Goal: Find specific page/section

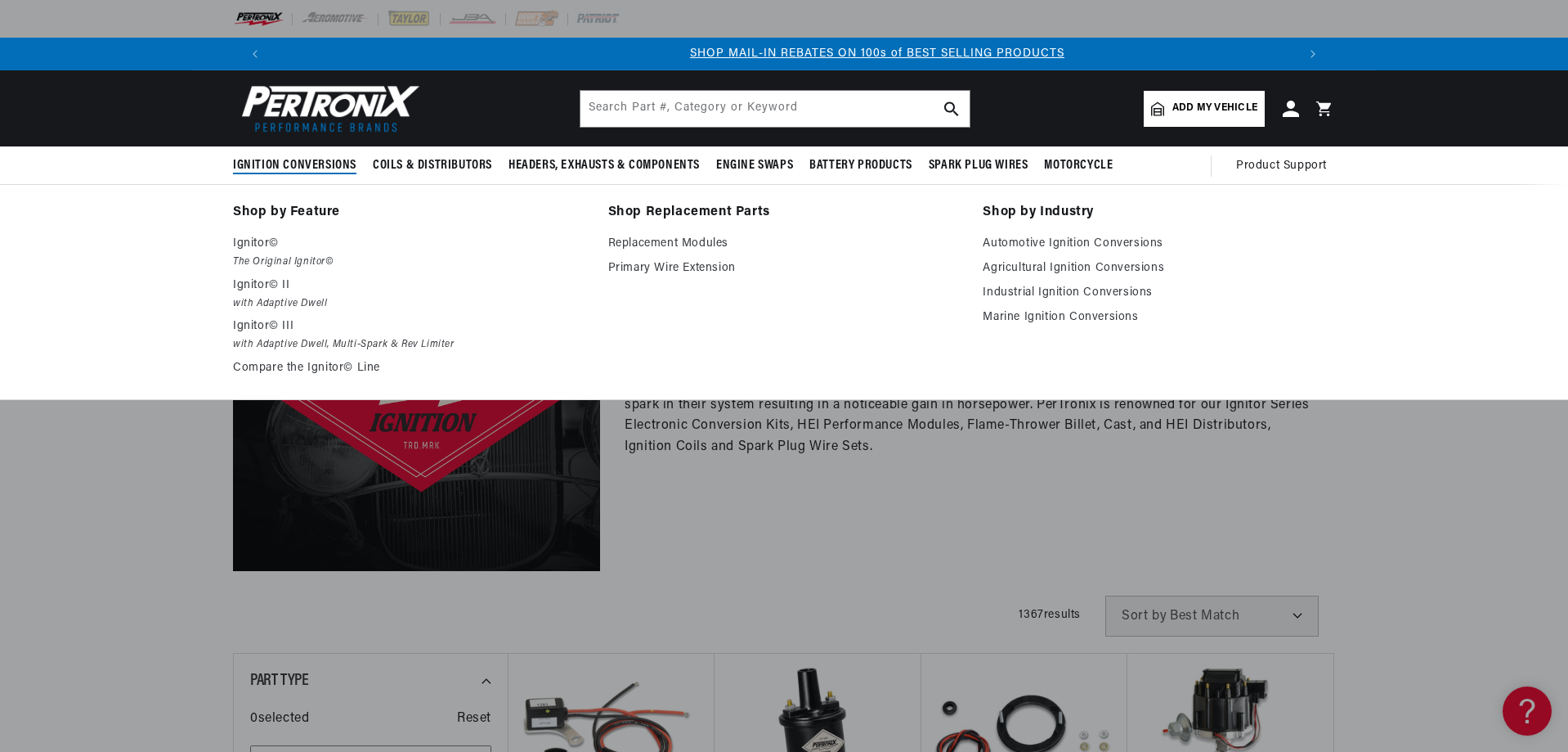
scroll to position [0, 1021]
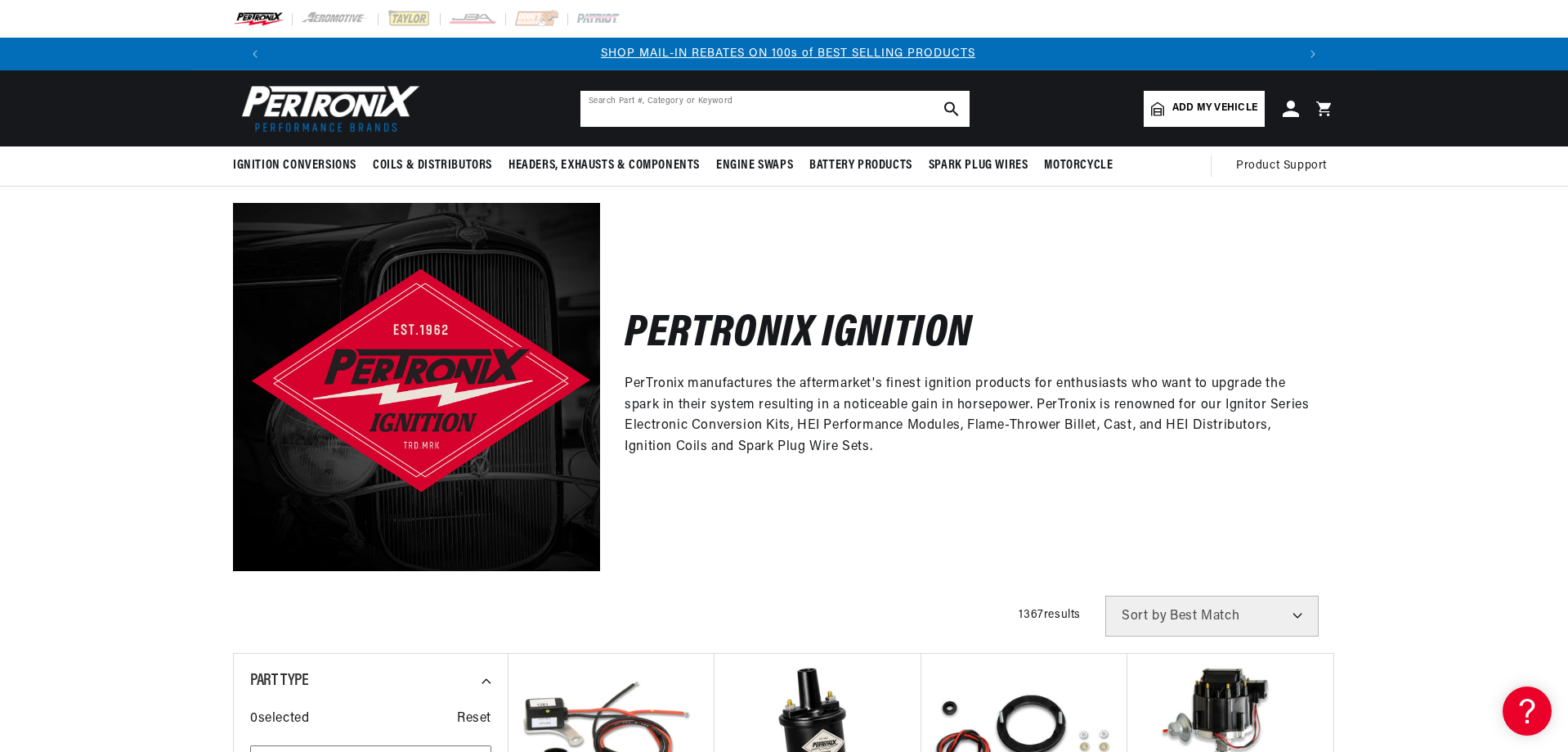
click at [686, 120] on input "text" at bounding box center [775, 109] width 389 height 36
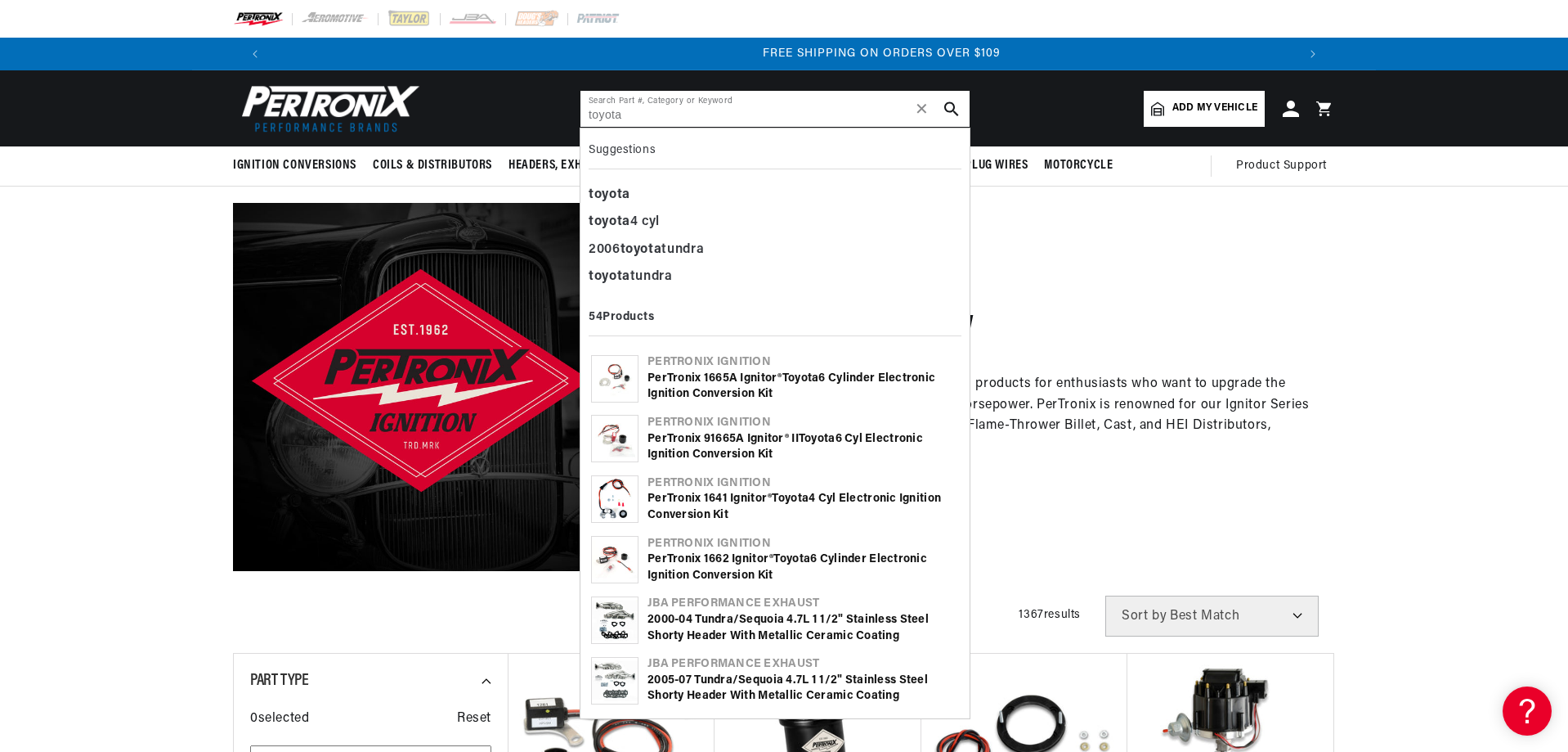
scroll to position [0, 2042]
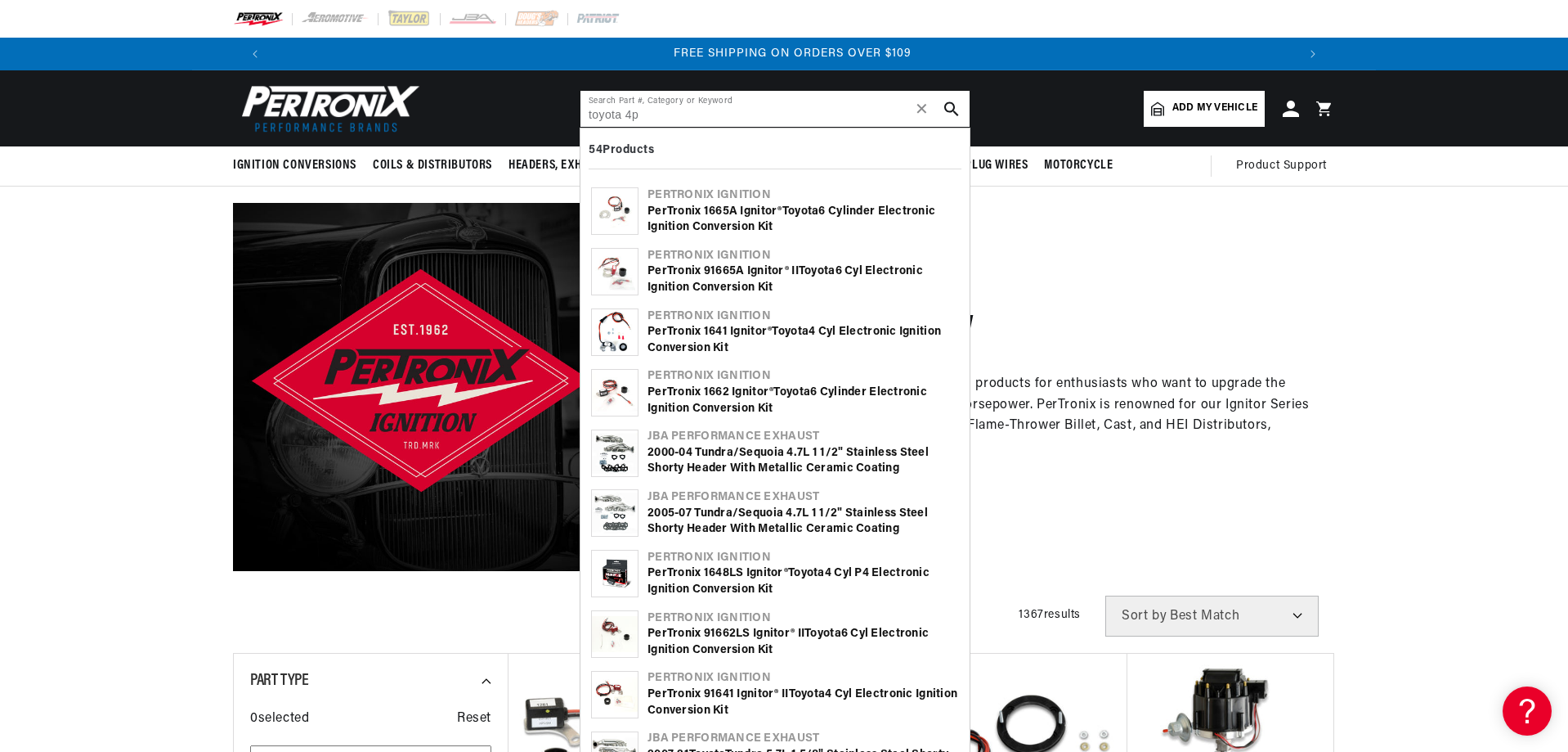
type input "toyota 4p"
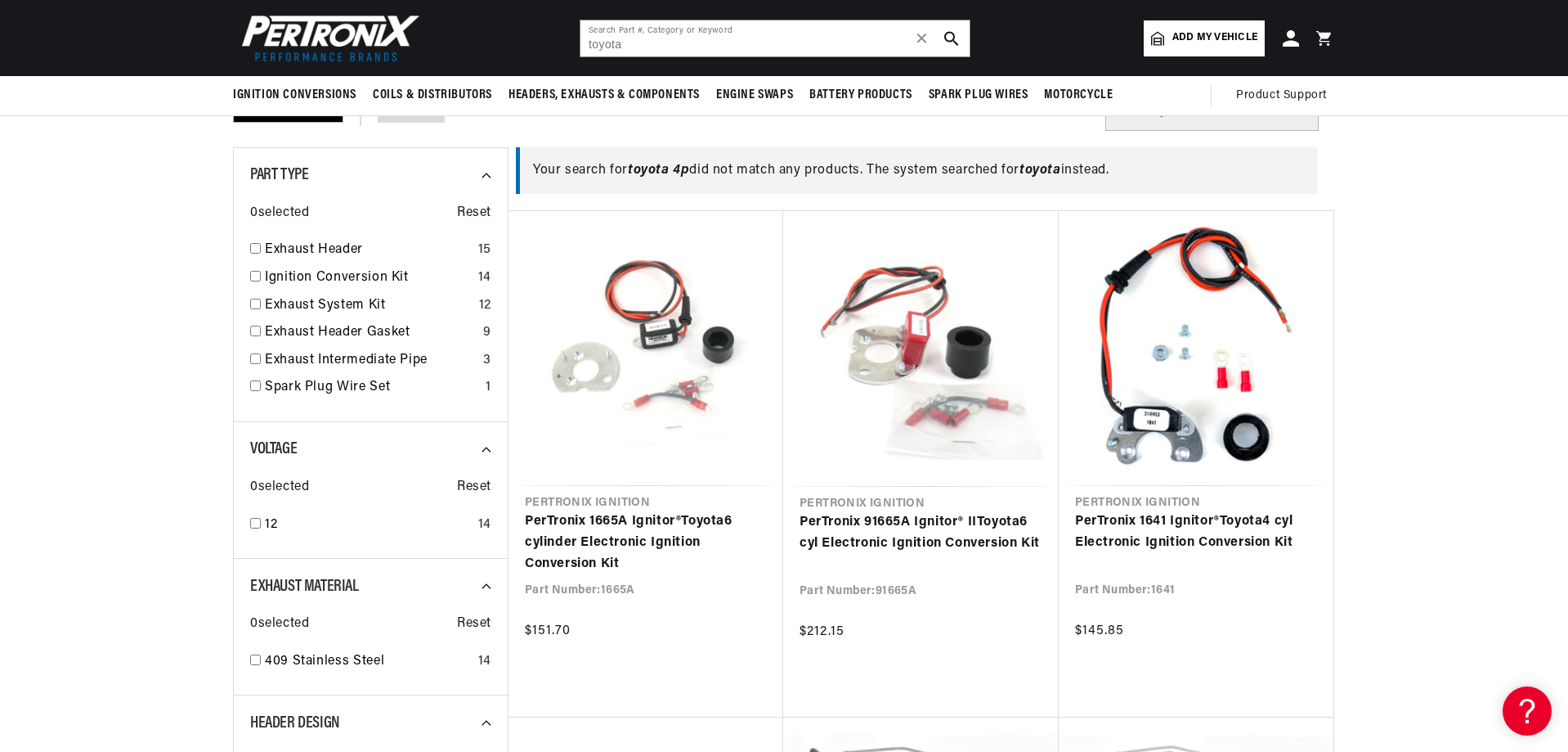
scroll to position [27, 0]
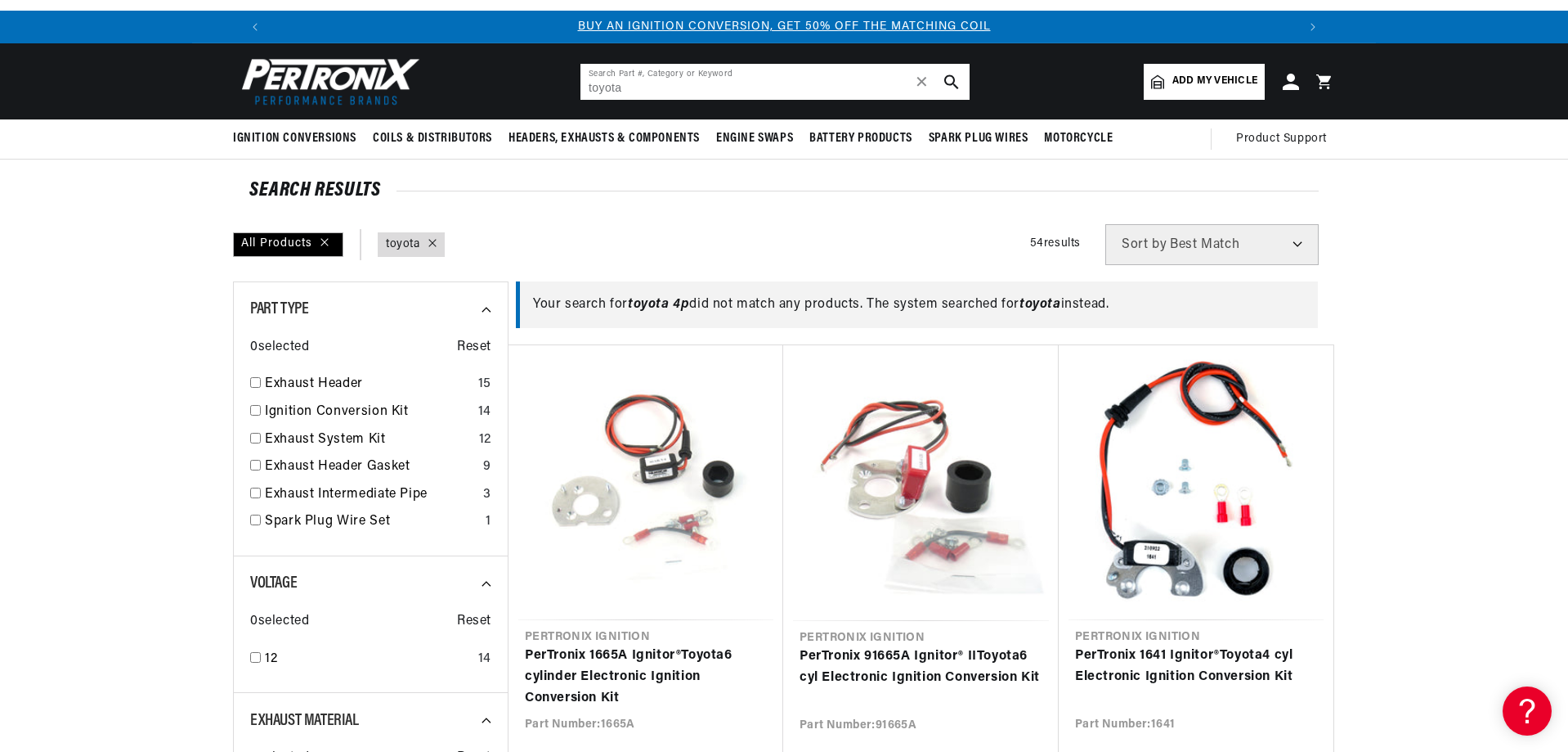
click at [659, 90] on input "toyota" at bounding box center [775, 81] width 389 height 36
drag, startPoint x: 696, startPoint y: 88, endPoint x: 513, endPoint y: 106, distance: 183.9
click at [513, 106] on header "BETTER SEARCH RESULTS Add your vehicle's year, make, and model to find parts be…" at bounding box center [784, 81] width 1184 height 76
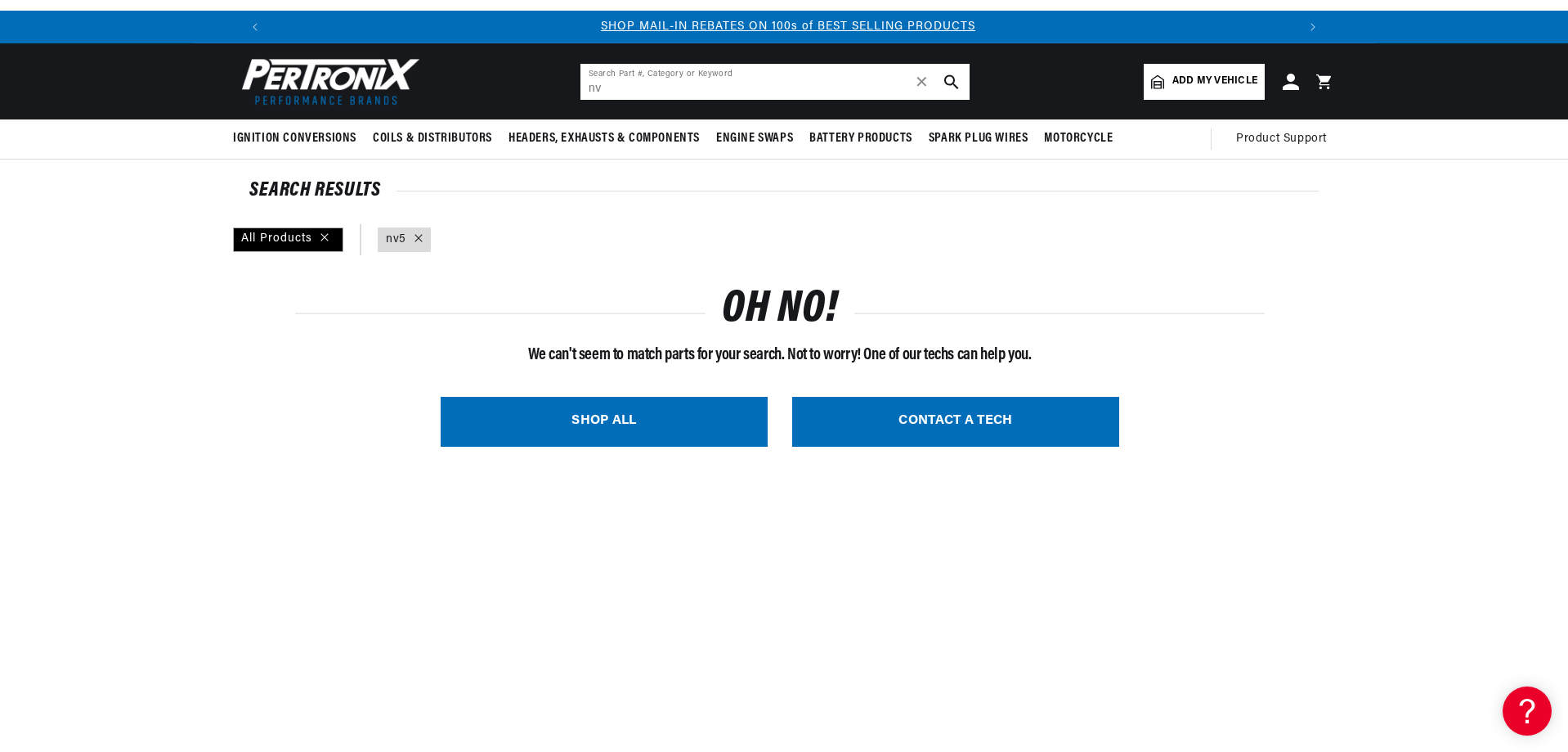
type input "n"
type input "31AF"
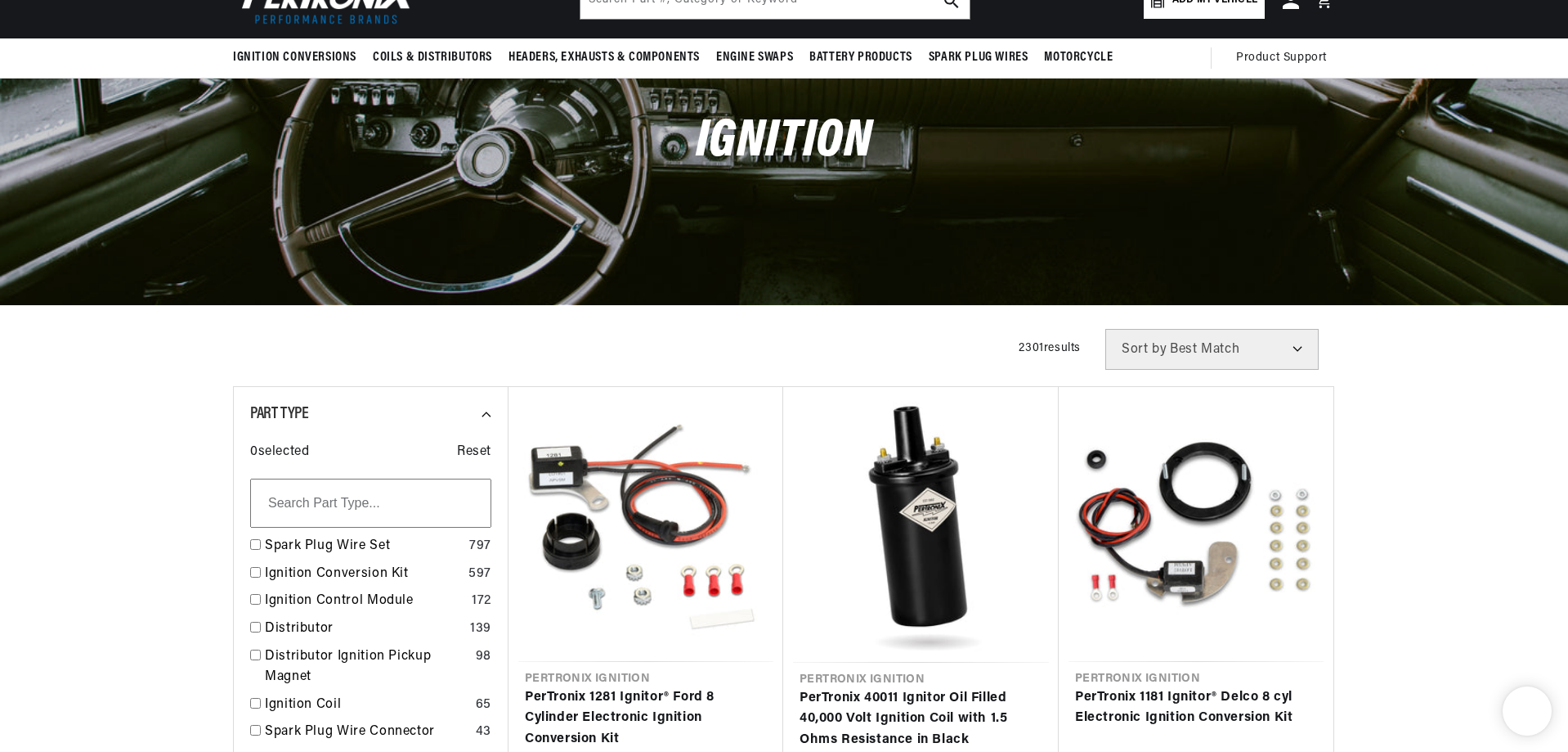
scroll to position [109, 0]
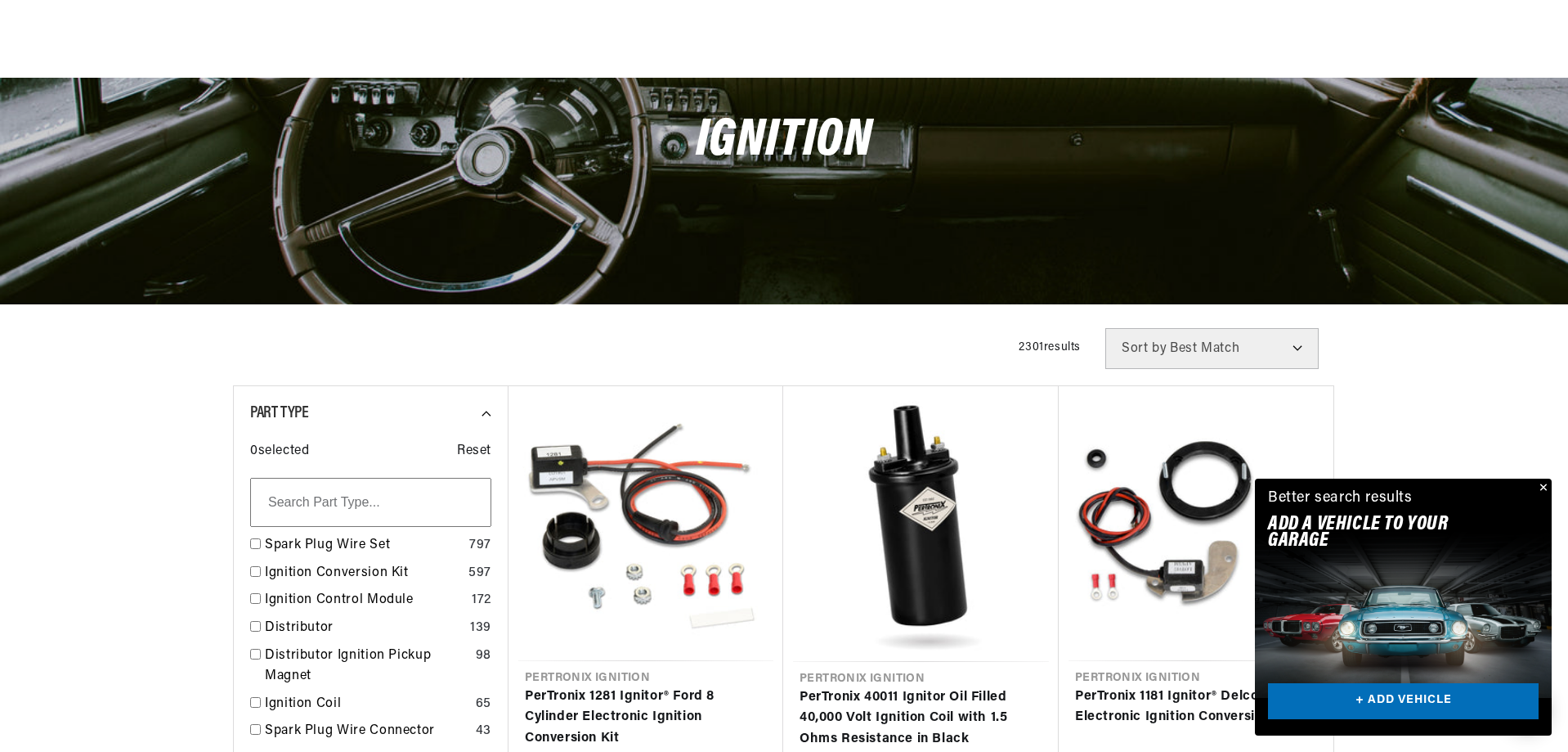
click at [420, 478] on input "text" at bounding box center [371, 502] width 242 height 50
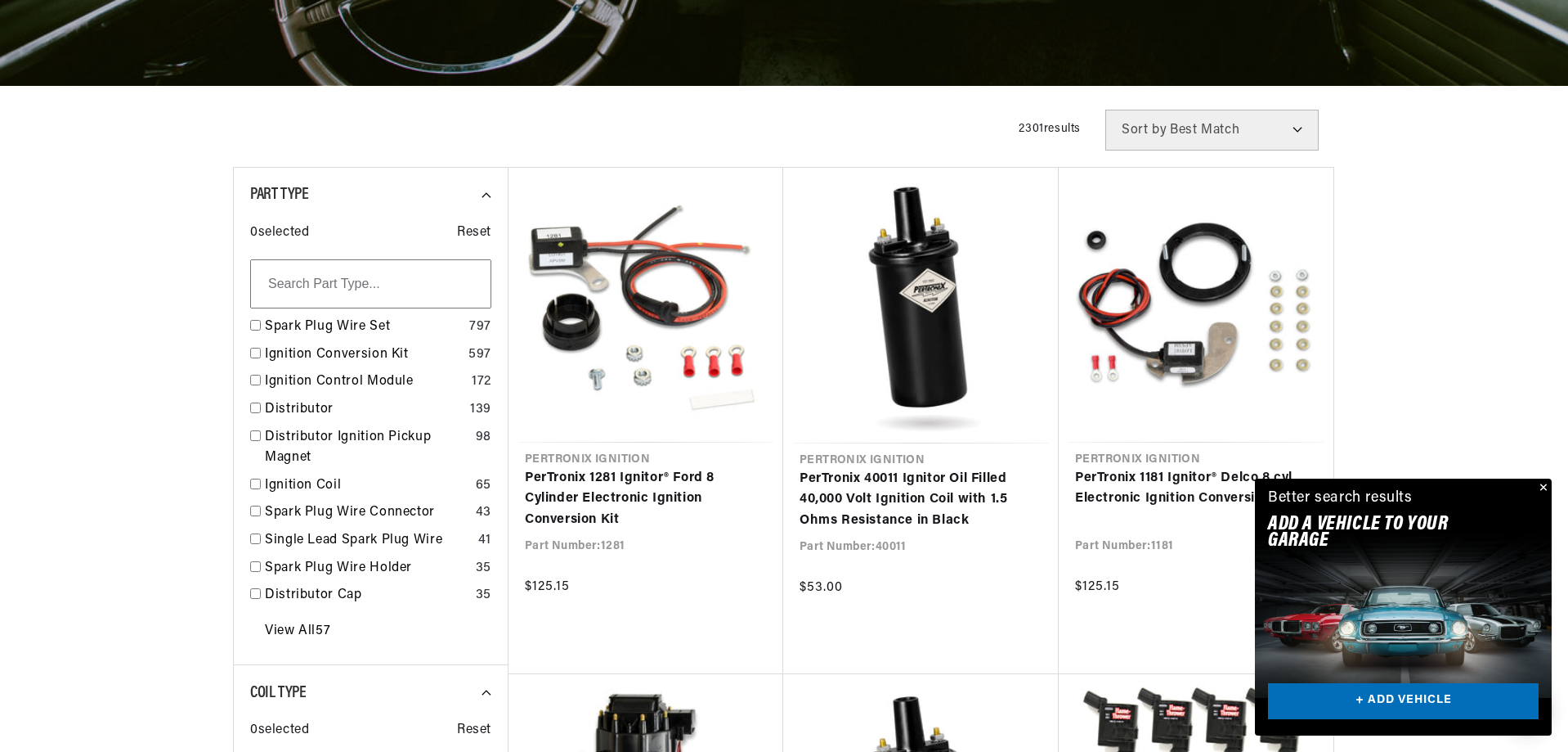
paste input "04191-76001-71"
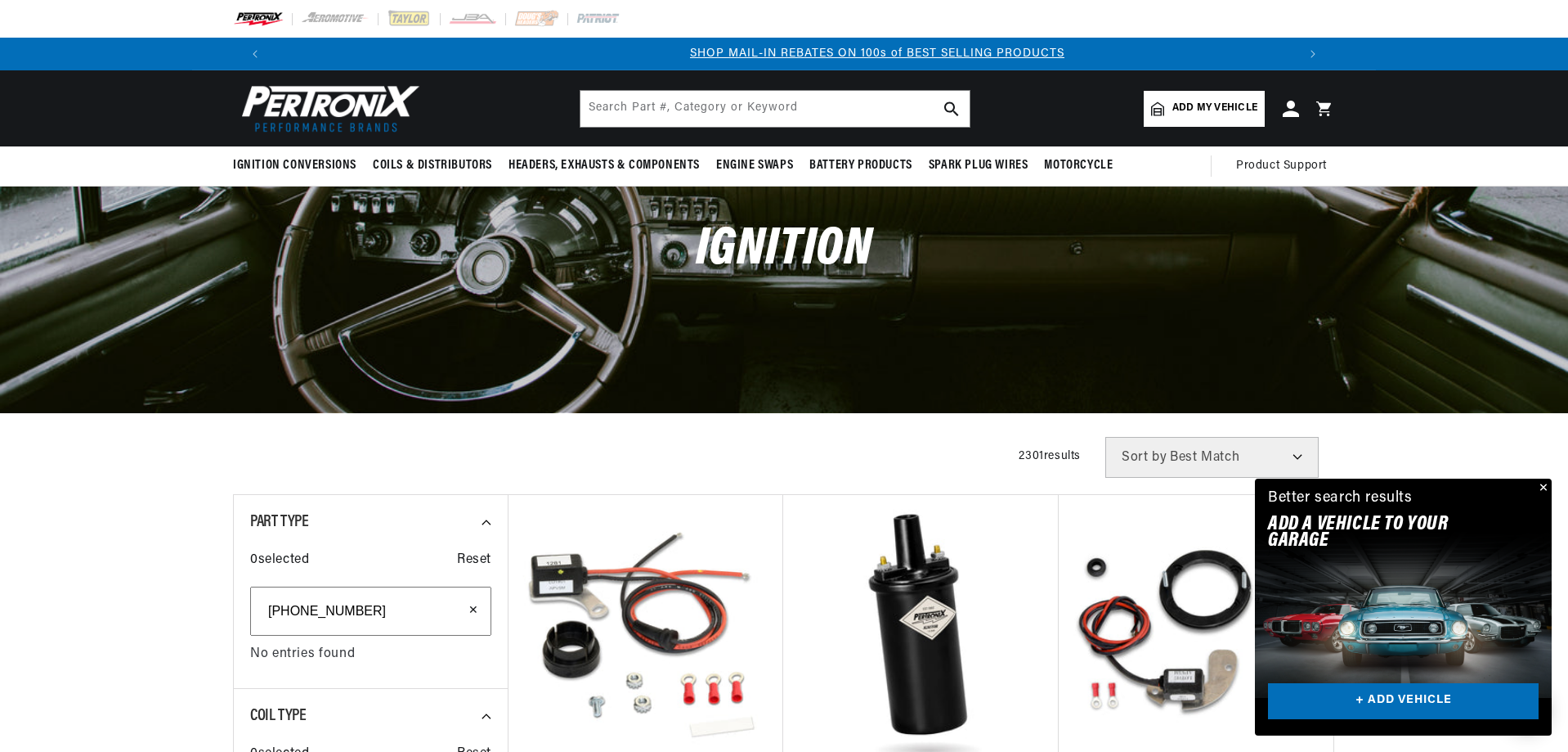
scroll to position [0, 1021]
type input "04191-76001-71"
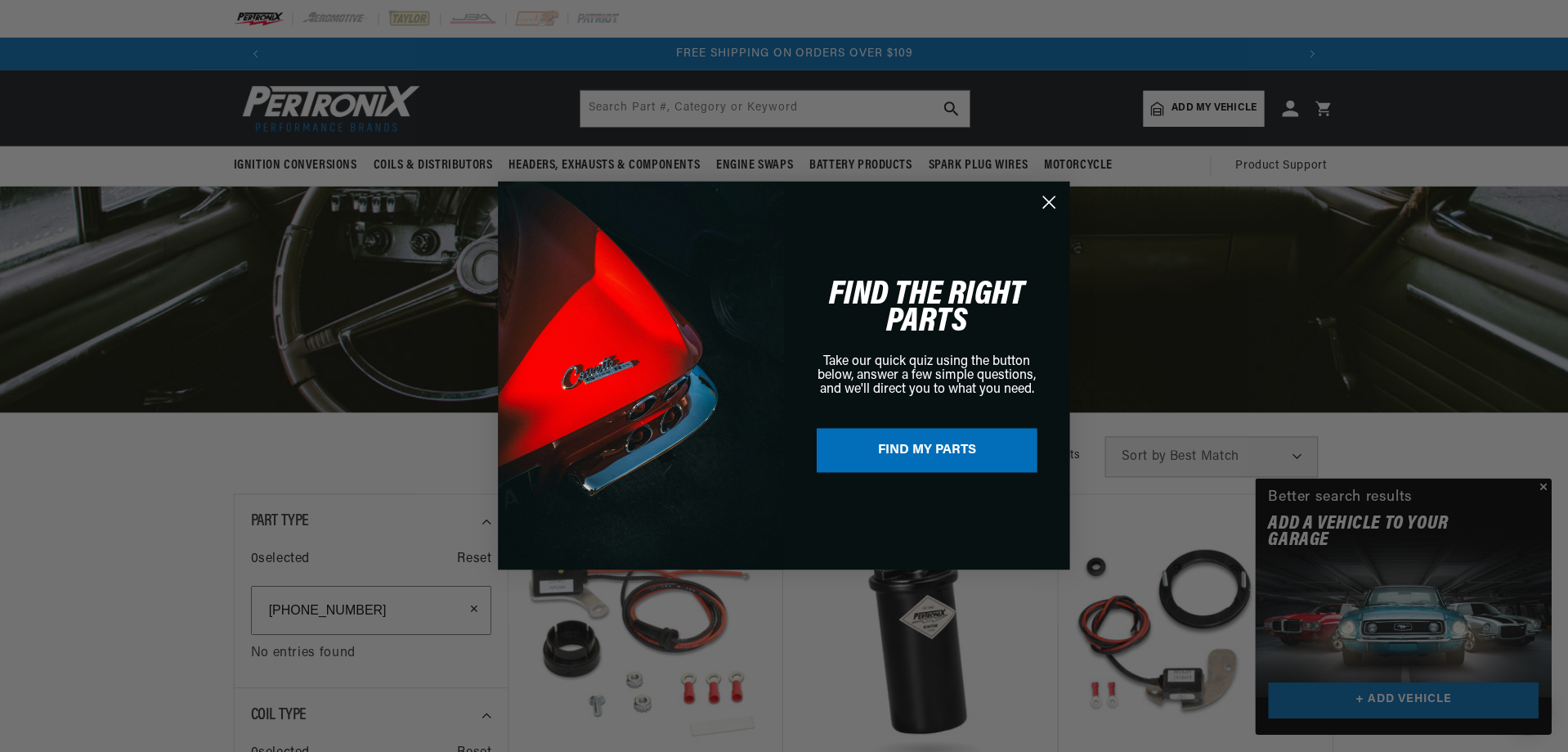
scroll to position [0, 2042]
click at [1049, 194] on circle "Close dialog" at bounding box center [1050, 202] width 27 height 27
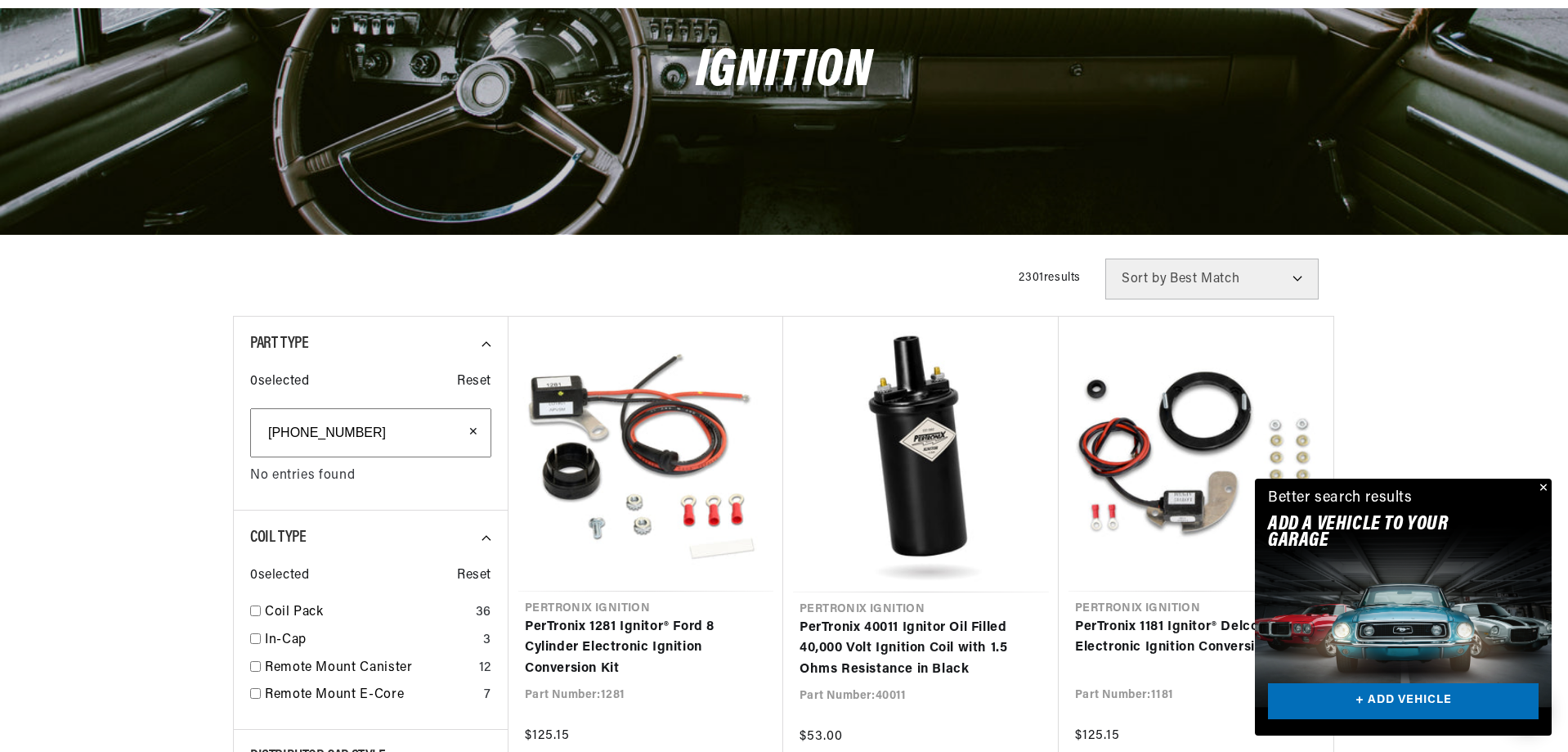
scroll to position [190, 0]
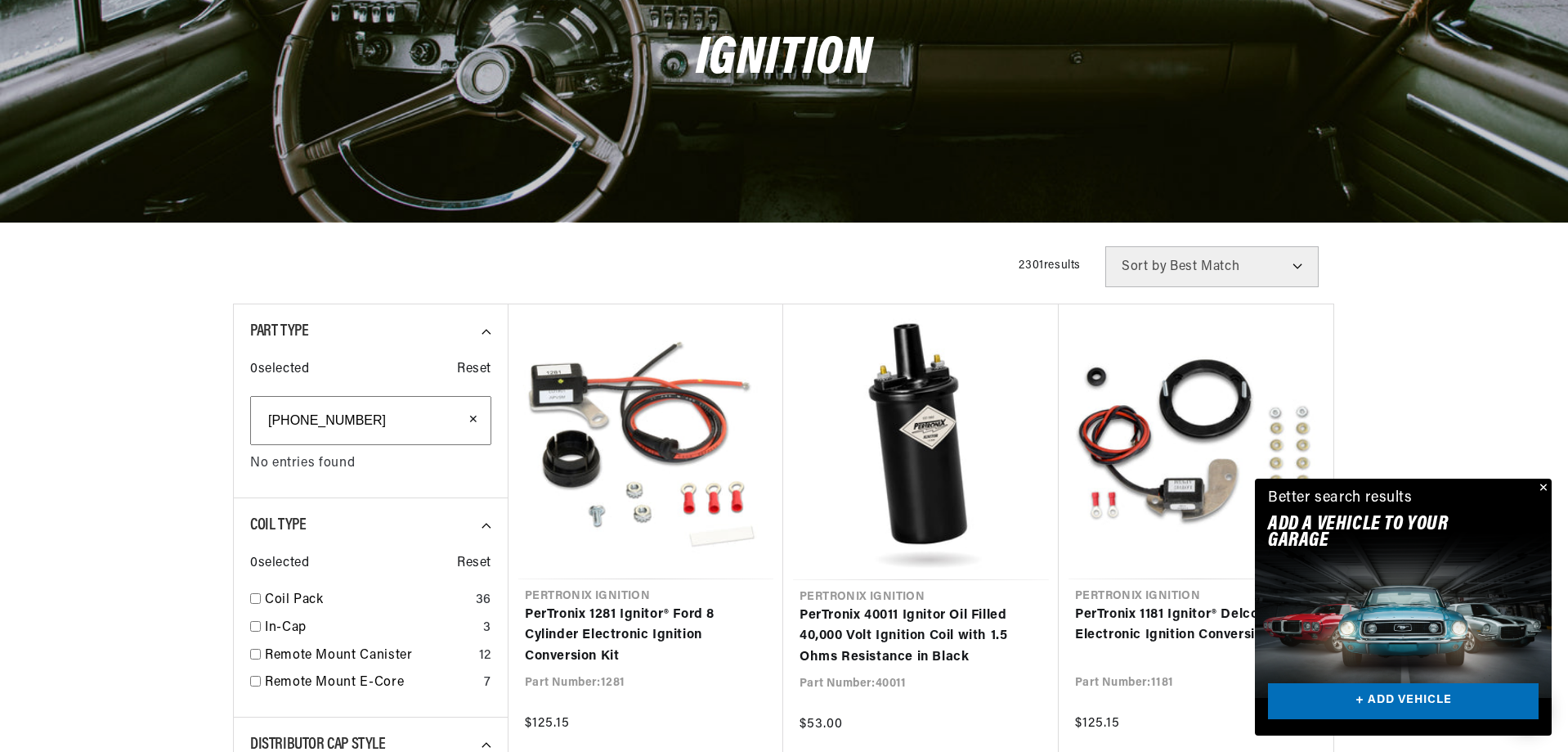
click at [1542, 485] on button "Close" at bounding box center [1542, 488] width 20 height 20
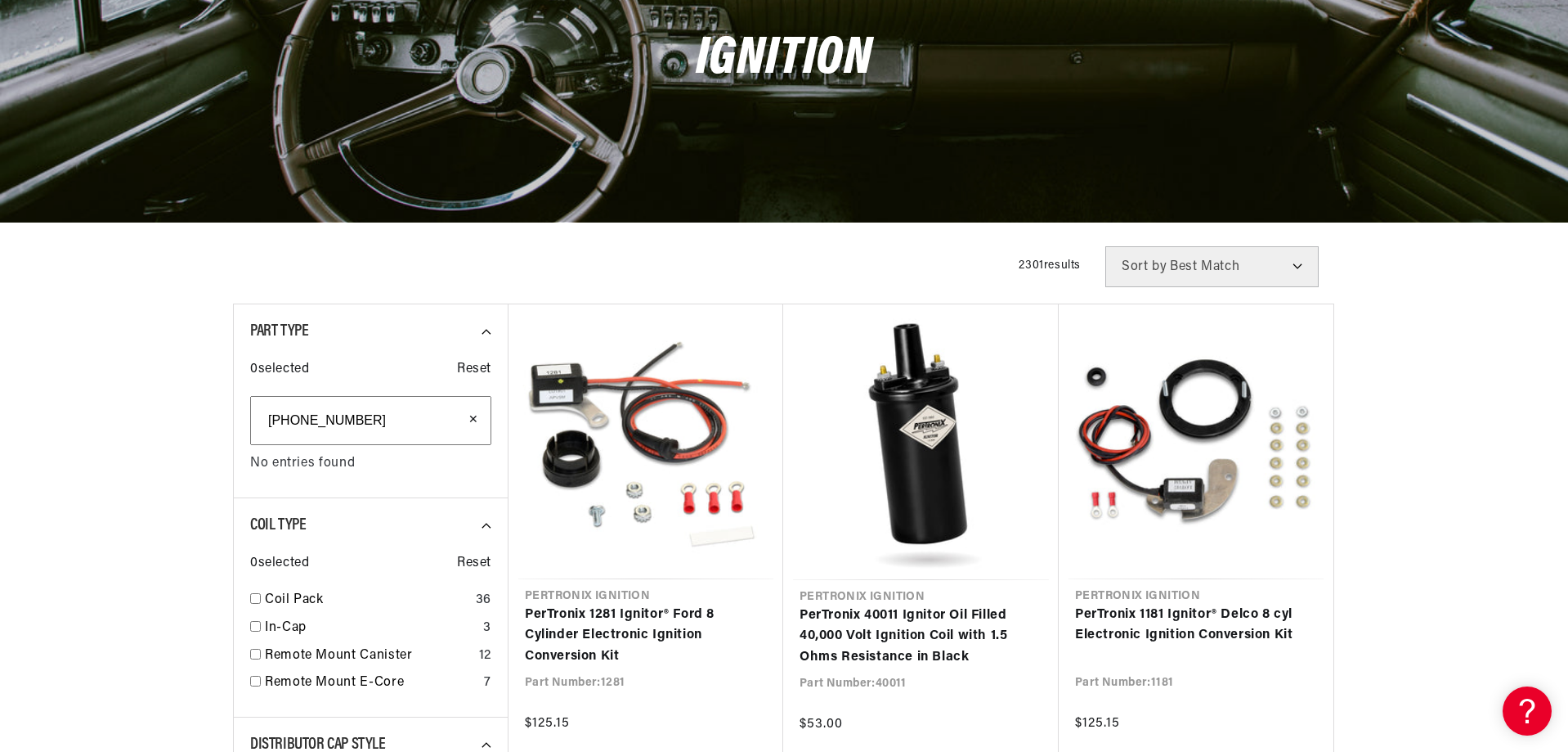
scroll to position [0, 1959]
